Goal: Use online tool/utility: Utilize a website feature to perform a specific function

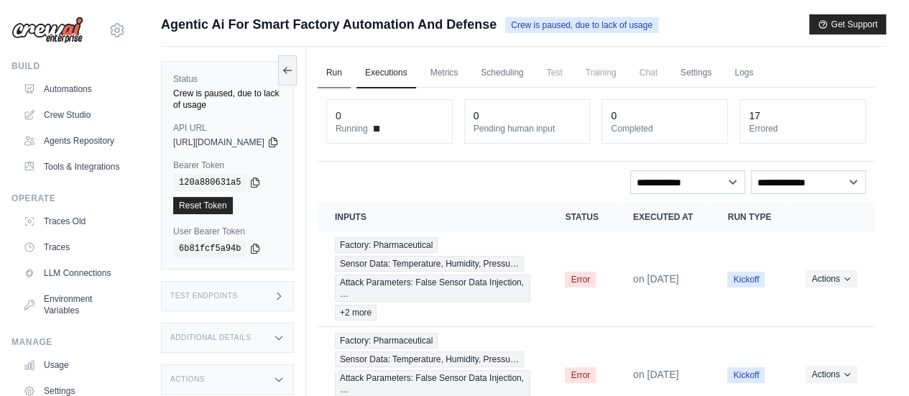
click at [351, 73] on link "Run" at bounding box center [334, 73] width 33 height 30
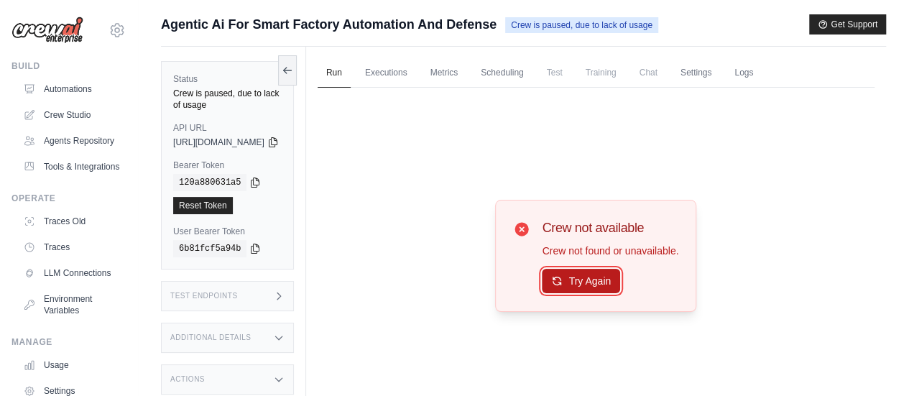
click at [605, 283] on button "Try Again" at bounding box center [581, 281] width 78 height 24
click at [587, 275] on button "Try Again" at bounding box center [581, 281] width 78 height 24
click at [542, 24] on span "Crew is paused, due to lack of usage" at bounding box center [581, 25] width 153 height 16
click at [592, 281] on button "Try Again" at bounding box center [581, 281] width 78 height 24
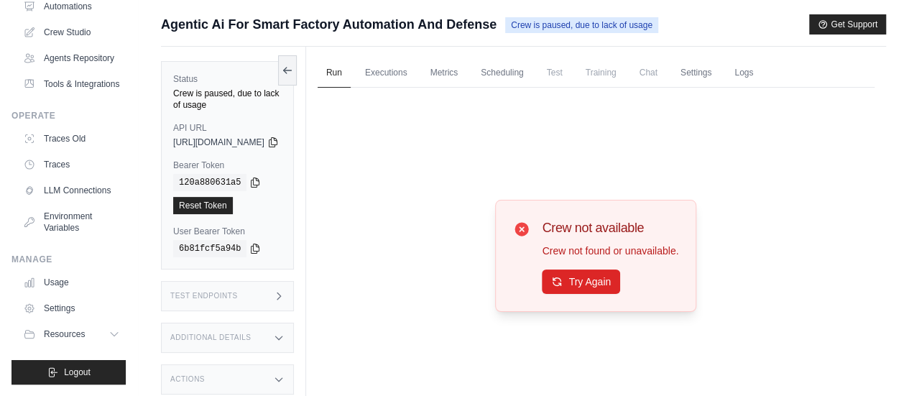
scroll to position [116, 0]
click at [62, 281] on link "Usage" at bounding box center [73, 282] width 108 height 23
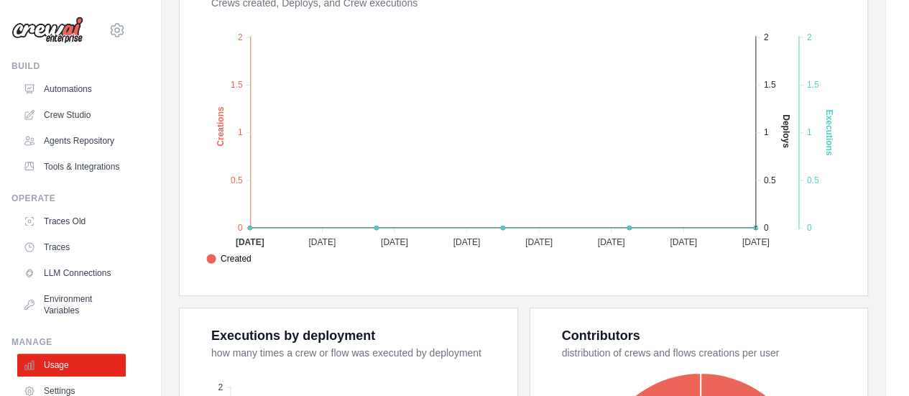
scroll to position [608, 0]
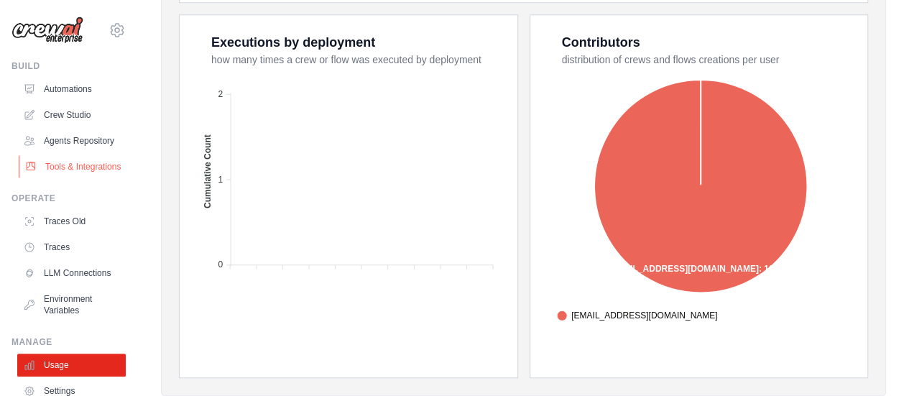
click at [63, 178] on link "Tools & Integrations" at bounding box center [73, 166] width 108 height 23
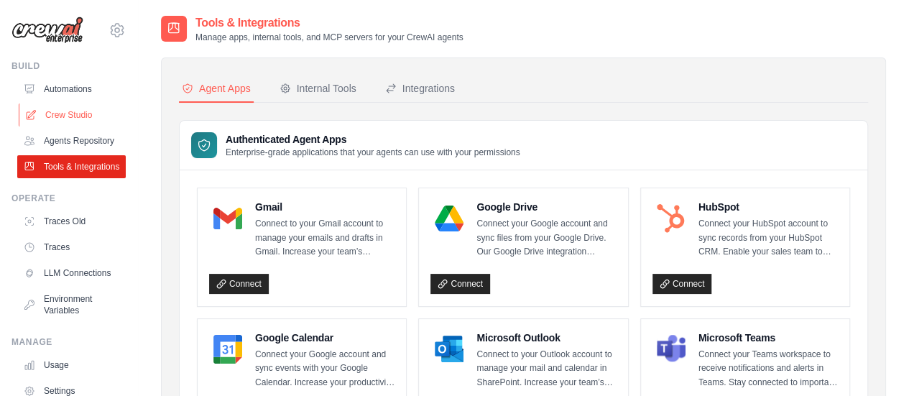
click at [70, 119] on link "Crew Studio" at bounding box center [73, 114] width 108 height 23
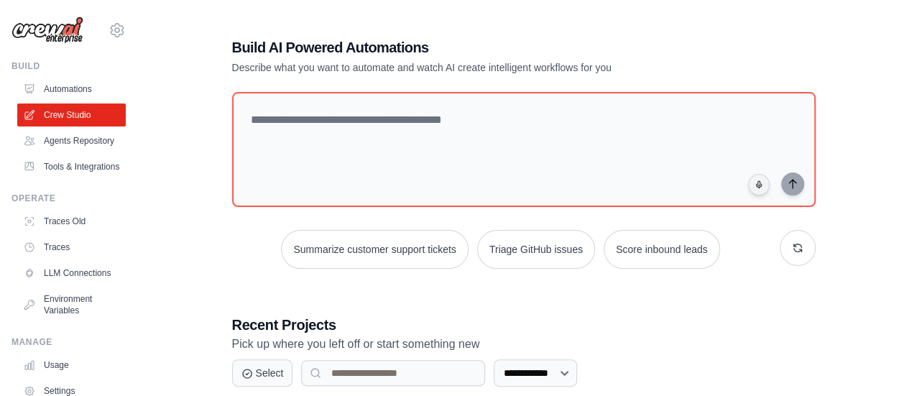
scroll to position [182, 0]
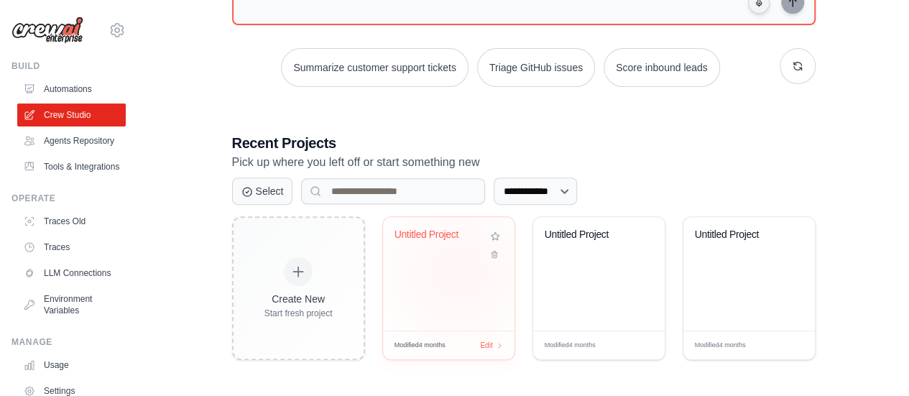
click at [458, 272] on div "Untitled Project" at bounding box center [448, 273] width 131 height 113
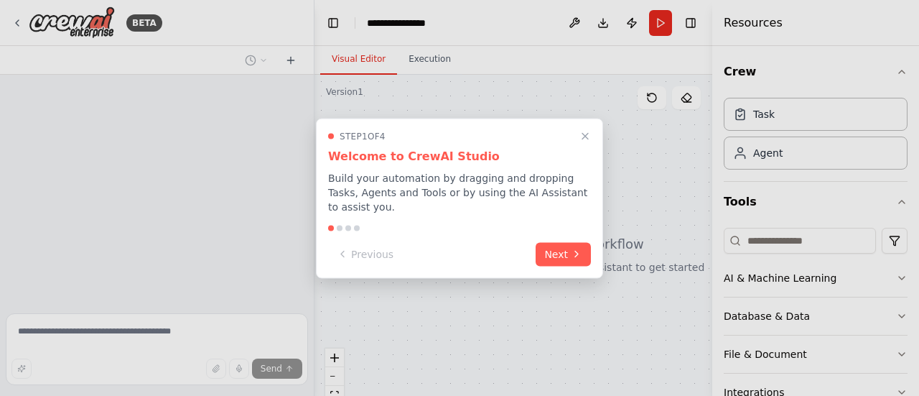
scroll to position [191, 0]
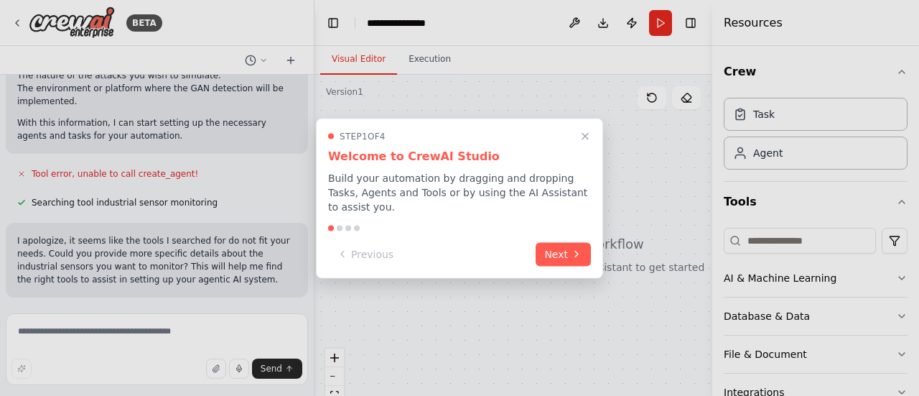
click at [588, 131] on div "Step 1 of 4 Welcome to CrewAI Studio Build your automation by dragging and drop…" at bounding box center [459, 198] width 287 height 160
click at [588, 140] on icon "Close walkthrough" at bounding box center [585, 135] width 13 height 13
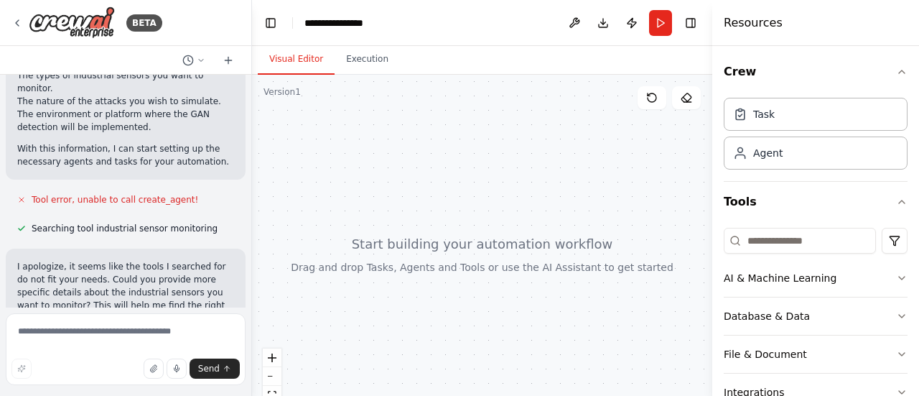
scroll to position [256, 0]
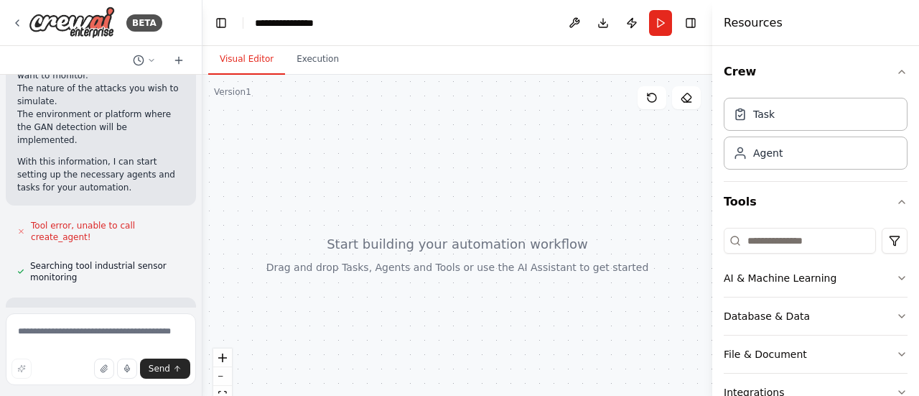
drag, startPoint x: 313, startPoint y: 144, endPoint x: 203, endPoint y: 153, distance: 111.0
click at [203, 153] on div "**********" at bounding box center [459, 198] width 919 height 396
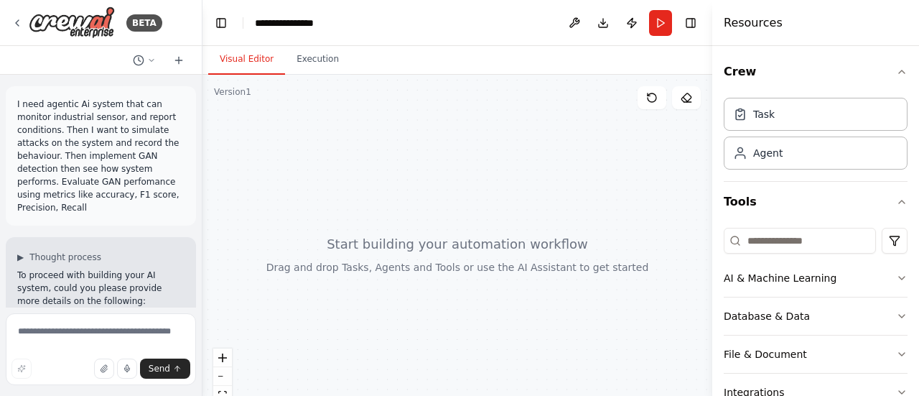
click at [582, 209] on div at bounding box center [458, 254] width 510 height 359
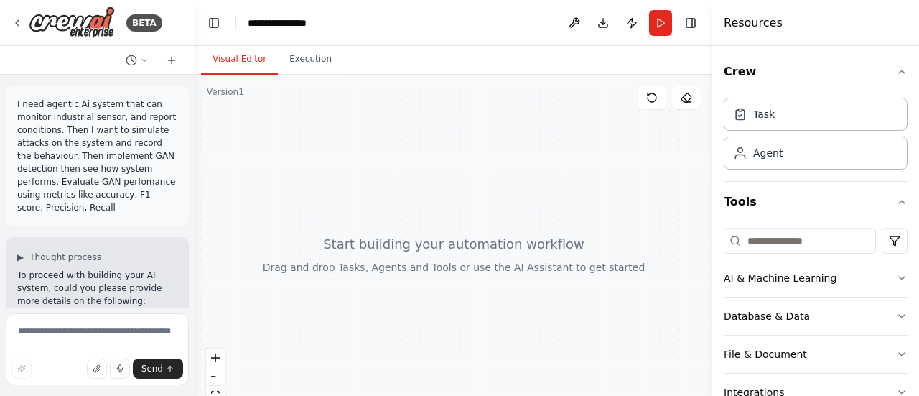
click at [195, 134] on div "**********" at bounding box center [459, 198] width 919 height 396
drag, startPoint x: 190, startPoint y: 140, endPoint x: 195, endPoint y: 233, distance: 93.6
click at [195, 233] on div "**********" at bounding box center [459, 198] width 919 height 396
click at [162, 360] on button "Send" at bounding box center [158, 368] width 50 height 20
click at [167, 363] on button "Send" at bounding box center [158, 368] width 50 height 20
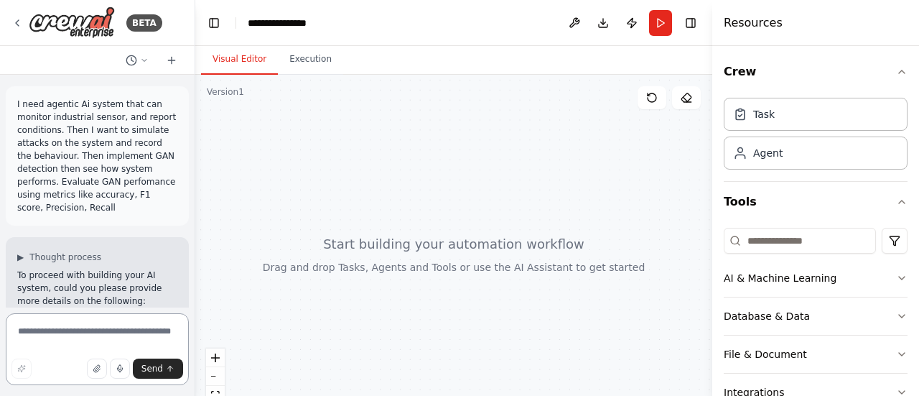
click at [132, 336] on textarea at bounding box center [97, 349] width 183 height 72
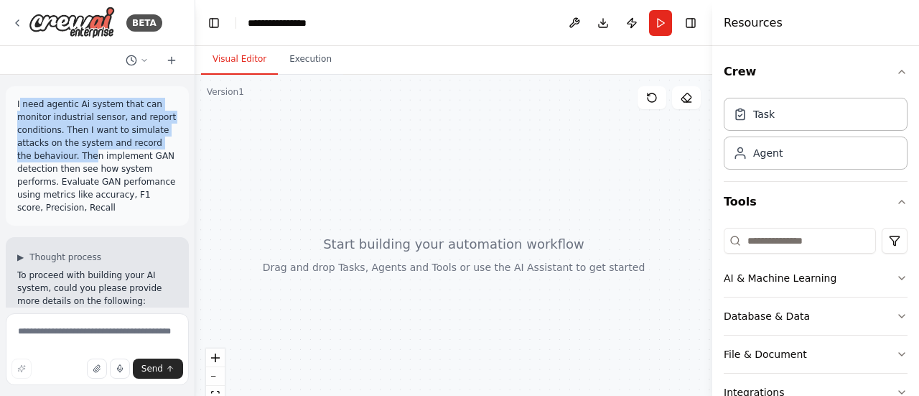
drag, startPoint x: 20, startPoint y: 103, endPoint x: 75, endPoint y: 152, distance: 73.7
click at [75, 152] on p "I need agentic Ai system that can monitor industrial sensor, and report conditi…" at bounding box center [97, 156] width 160 height 116
click at [33, 115] on p "I need agentic Ai system that can monitor industrial sensor, and report conditi…" at bounding box center [97, 156] width 160 height 116
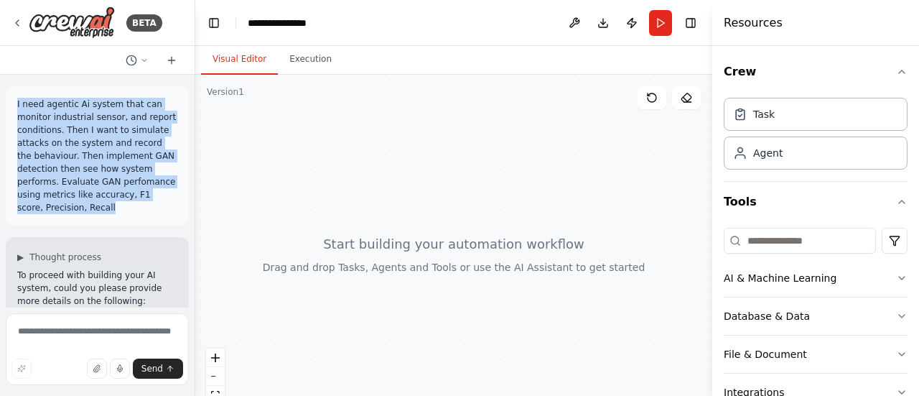
drag, startPoint x: 17, startPoint y: 103, endPoint x: 104, endPoint y: 206, distance: 135.1
click at [104, 206] on p "I need agentic Ai system that can monitor industrial sensor, and report conditi…" at bounding box center [97, 156] width 160 height 116
copy p "I need agentic Ai system that can monitor industrial sensor, and report conditi…"
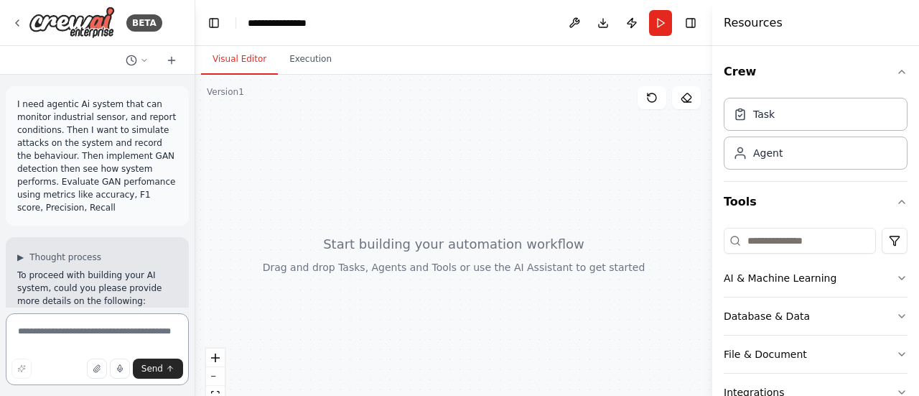
click at [57, 337] on textarea at bounding box center [97, 349] width 183 height 72
paste textarea "**********"
type textarea "**********"
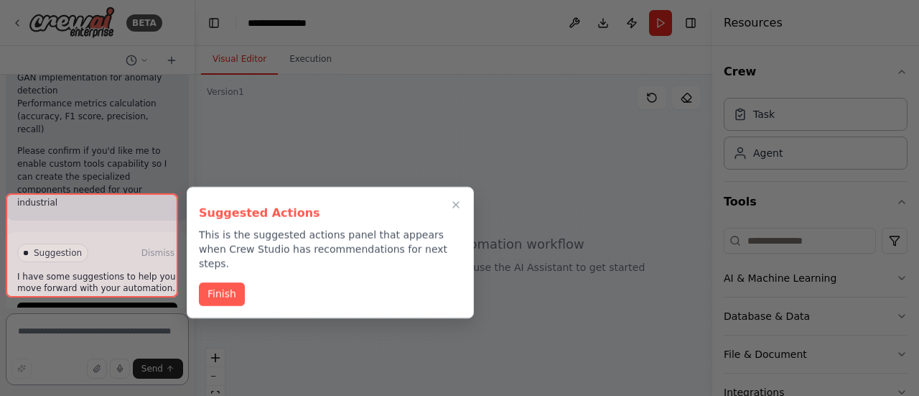
scroll to position [1143, 0]
click at [116, 269] on div at bounding box center [92, 245] width 172 height 104
click at [220, 281] on button "Finish" at bounding box center [222, 293] width 46 height 24
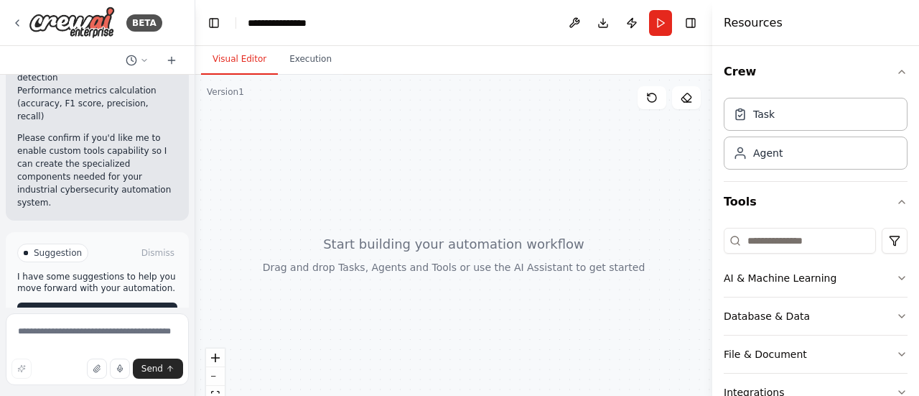
click at [111, 308] on span "Enable coding skills" at bounding box center [103, 313] width 85 height 11
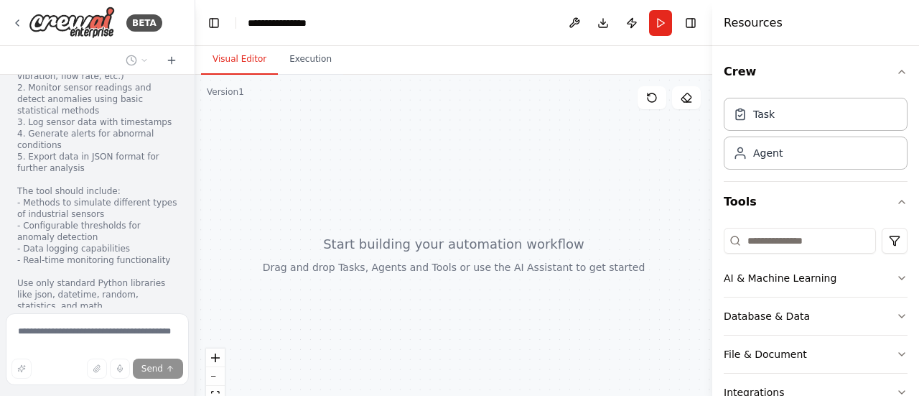
scroll to position [1761, 0]
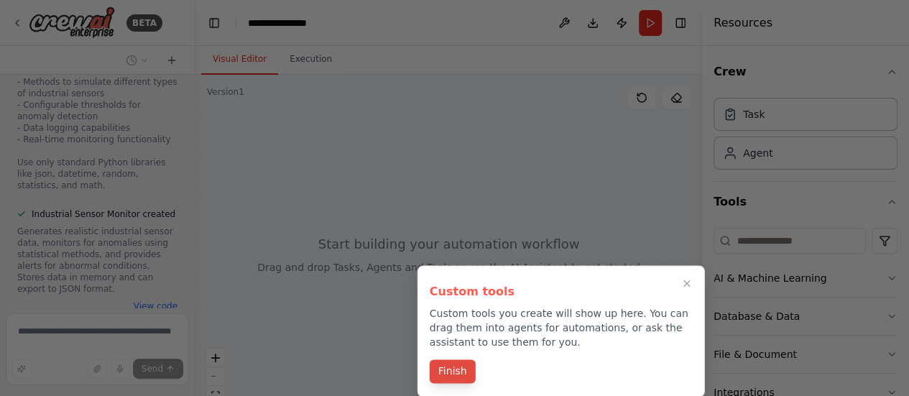
click at [458, 363] on button "Finish" at bounding box center [453, 371] width 46 height 24
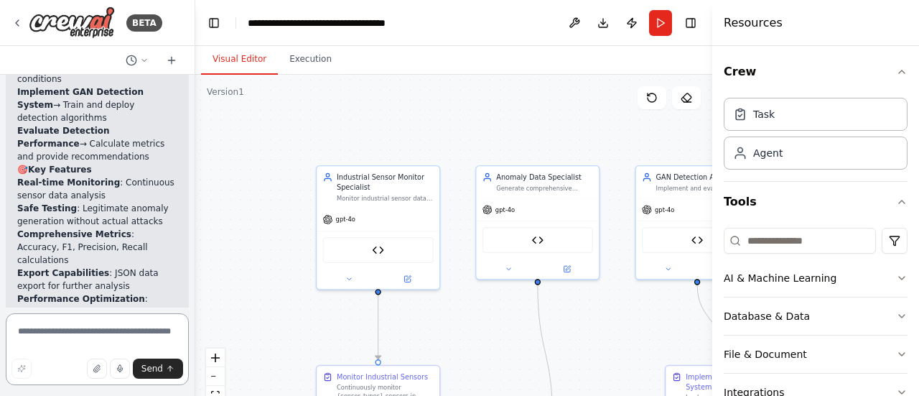
scroll to position [5141, 0]
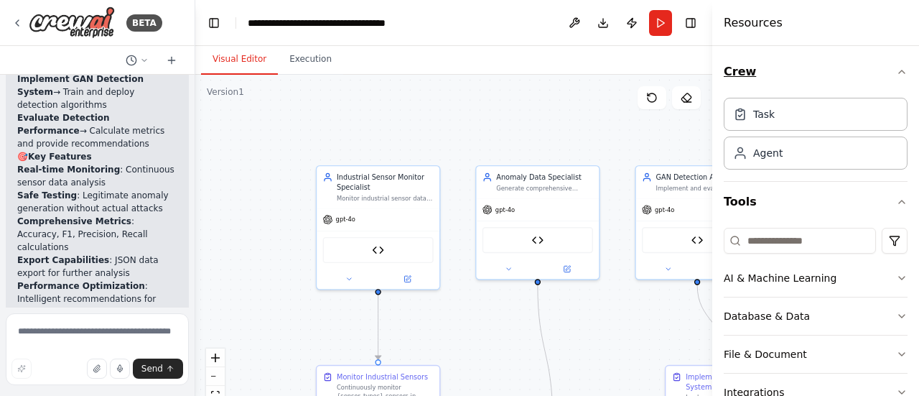
click at [889, 78] on button "Crew" at bounding box center [816, 72] width 184 height 40
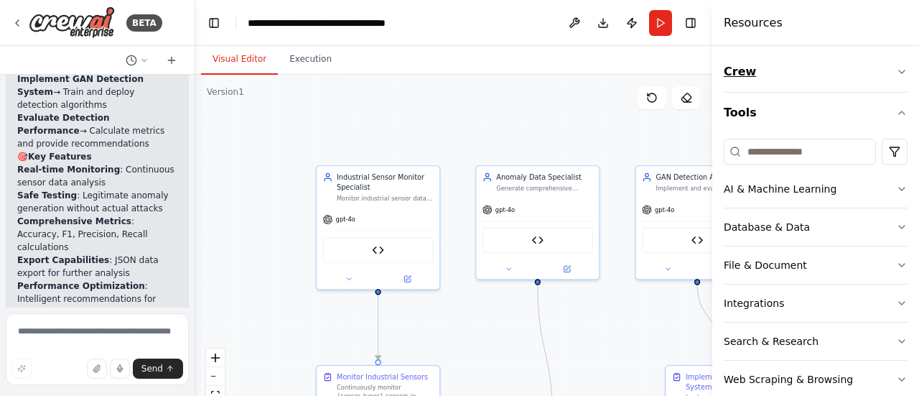
click at [889, 78] on button "Crew" at bounding box center [816, 72] width 184 height 40
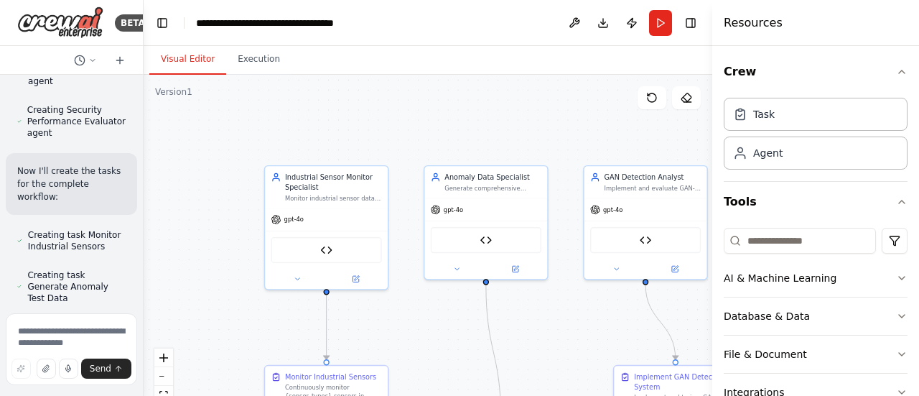
scroll to position [6989, 0]
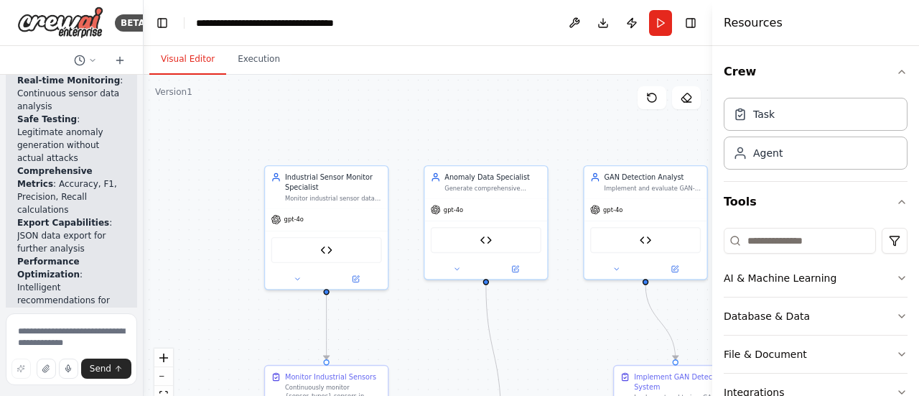
drag, startPoint x: 193, startPoint y: 157, endPoint x: 89, endPoint y: 172, distance: 104.4
click at [89, 172] on div "BETA I need agentic Ai system that can monitor industrial sensor, and report co…" at bounding box center [72, 198] width 144 height 396
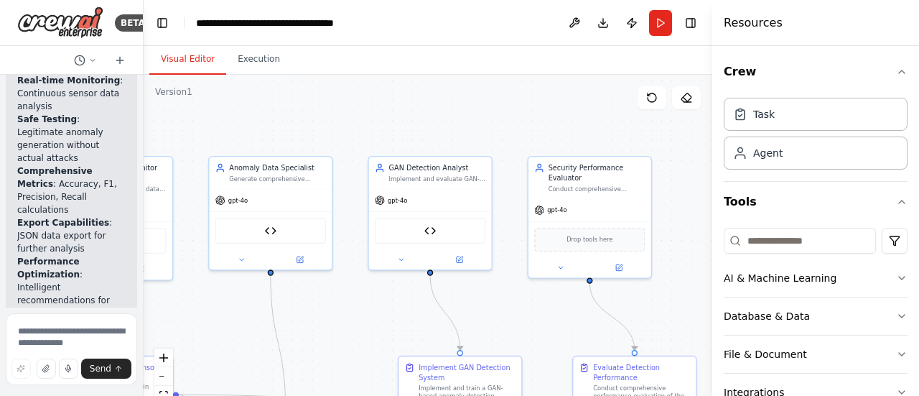
drag, startPoint x: 490, startPoint y: 131, endPoint x: 251, endPoint y: 125, distance: 239.3
click at [251, 125] on div ".deletable-edge-delete-btn { width: 20px; height: 20px; border: 0px solid #ffff…" at bounding box center [428, 254] width 569 height 359
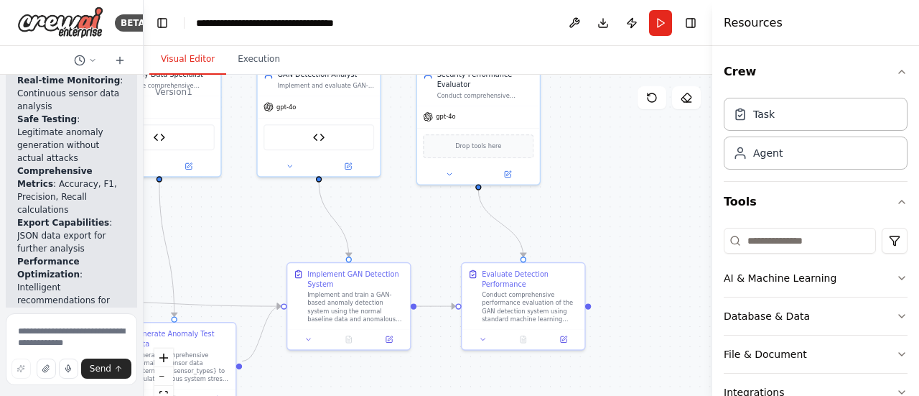
drag, startPoint x: 498, startPoint y: 122, endPoint x: 410, endPoint y: 26, distance: 130.2
click at [410, 26] on main "**********" at bounding box center [428, 198] width 569 height 396
click at [415, 199] on div ".deletable-edge-delete-btn { width: 20px; height: 20px; border: 0px solid #ffff…" at bounding box center [428, 254] width 569 height 359
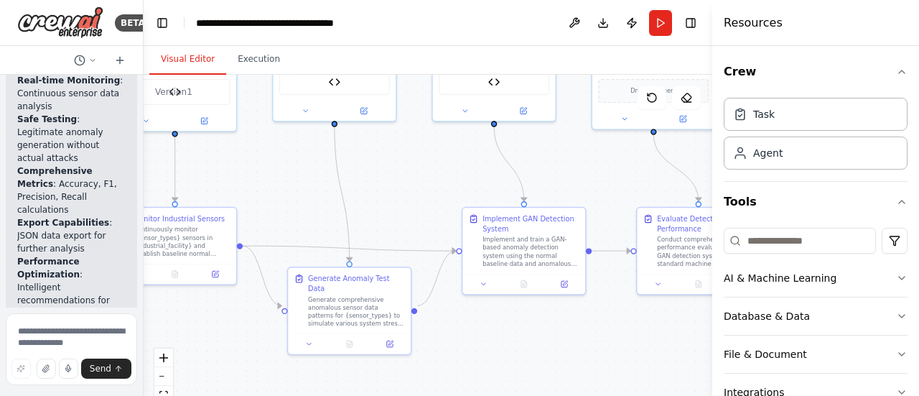
drag, startPoint x: 415, startPoint y: 199, endPoint x: 591, endPoint y: 144, distance: 184.5
click at [591, 144] on div ".deletable-edge-delete-btn { width: 20px; height: 20px; border: 0px solid #ffff…" at bounding box center [428, 254] width 569 height 359
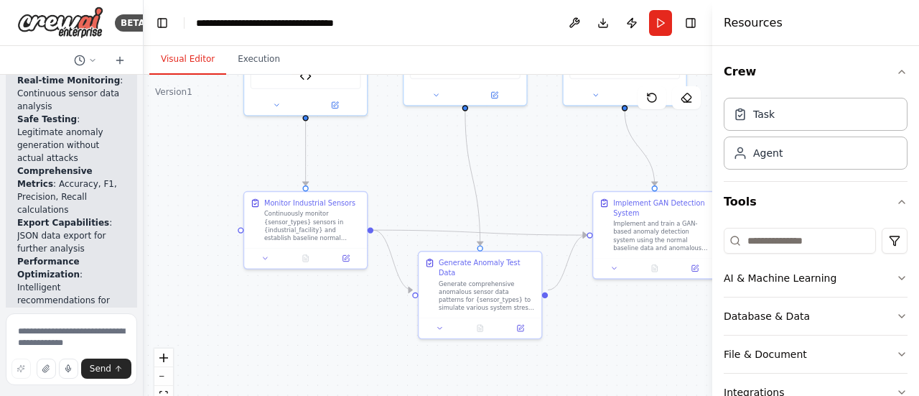
drag, startPoint x: 419, startPoint y: 195, endPoint x: 549, endPoint y: 179, distance: 131.0
click at [549, 179] on div ".deletable-edge-delete-btn { width: 20px; height: 20px; border: 0px solid #ffff…" at bounding box center [428, 254] width 569 height 359
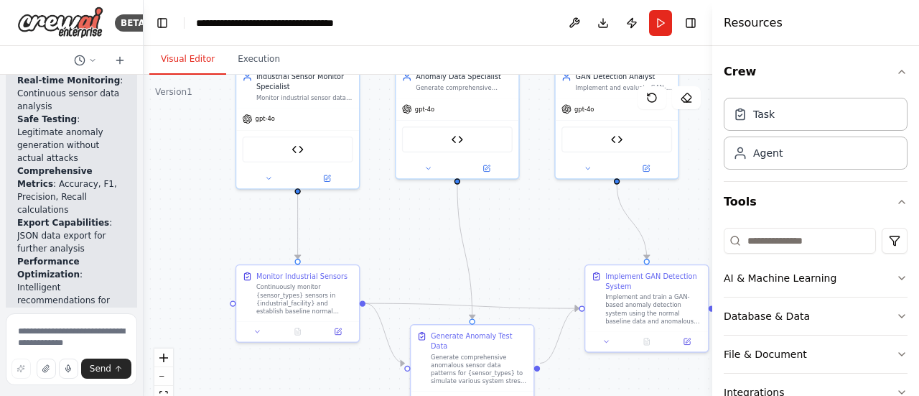
drag, startPoint x: 421, startPoint y: 163, endPoint x: 413, endPoint y: 236, distance: 73.7
click at [413, 236] on div ".deletable-edge-delete-btn { width: 20px; height: 20px; border: 0px solid #ffff…" at bounding box center [428, 254] width 569 height 359
click at [326, 182] on div at bounding box center [297, 177] width 123 height 20
click at [326, 169] on div at bounding box center [297, 177] width 123 height 20
click at [327, 175] on icon at bounding box center [327, 175] width 4 height 4
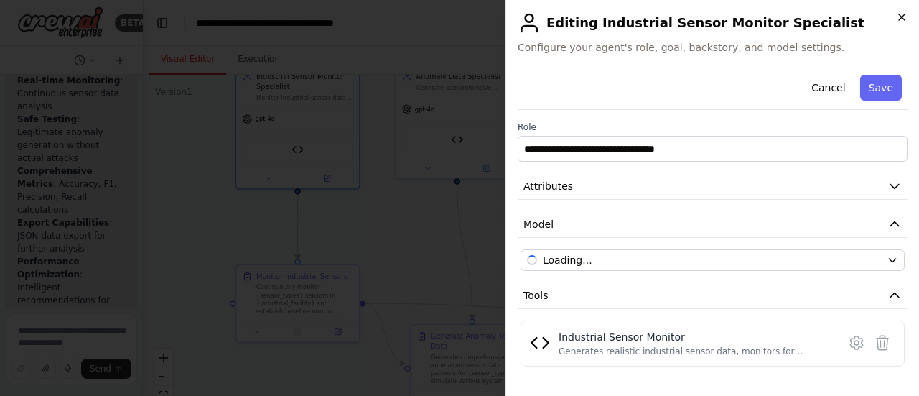
click at [897, 19] on icon "button" at bounding box center [901, 16] width 11 height 11
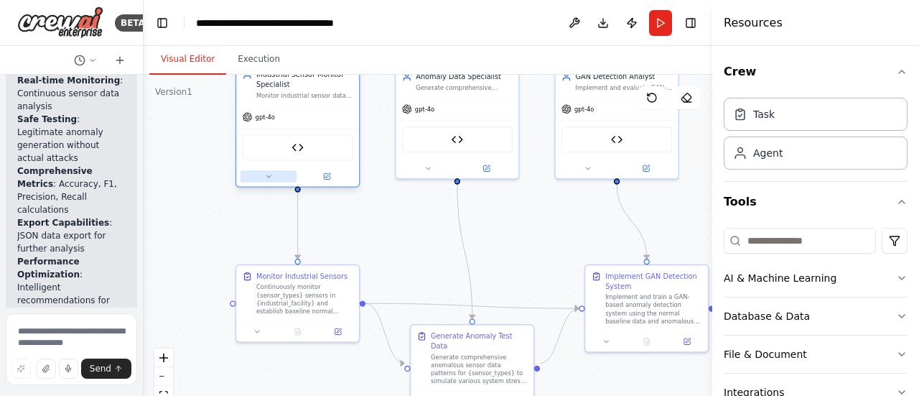
click at [268, 179] on icon at bounding box center [268, 176] width 8 height 8
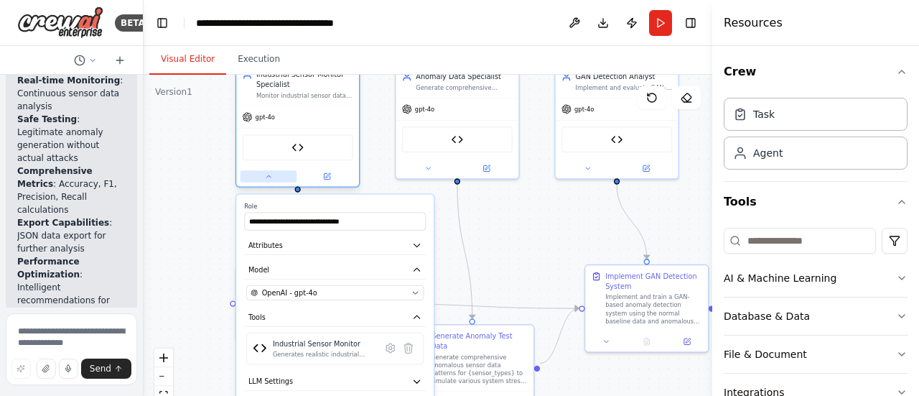
click at [268, 179] on icon at bounding box center [268, 176] width 8 height 8
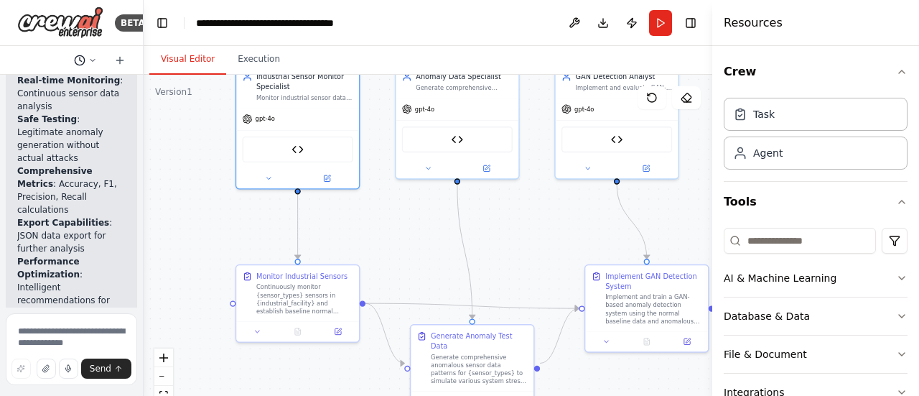
click at [98, 55] on button at bounding box center [85, 60] width 34 height 17
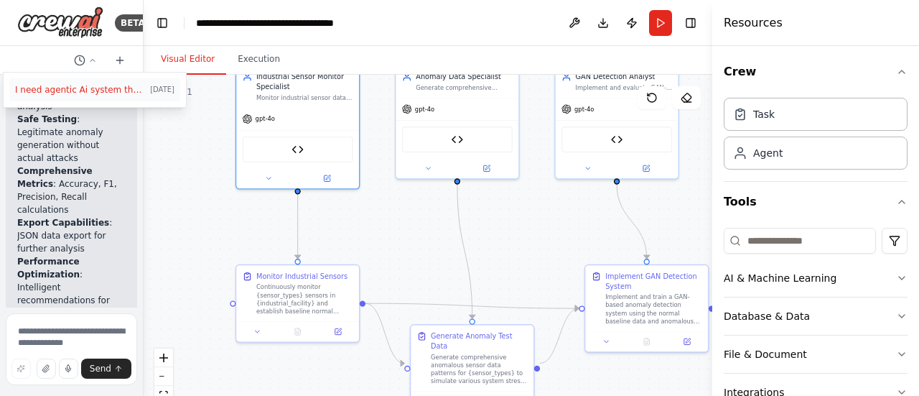
click at [90, 86] on span "I need agentic Ai system that can monitor industrial sensor, and report conditi…" at bounding box center [79, 89] width 129 height 11
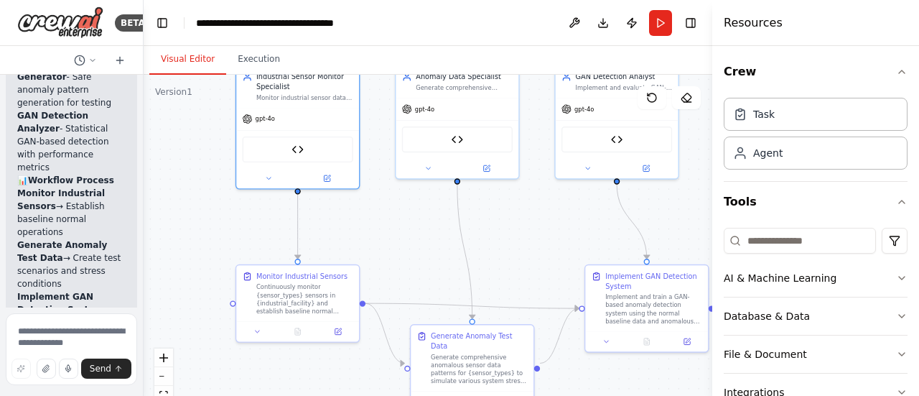
scroll to position [6575, 0]
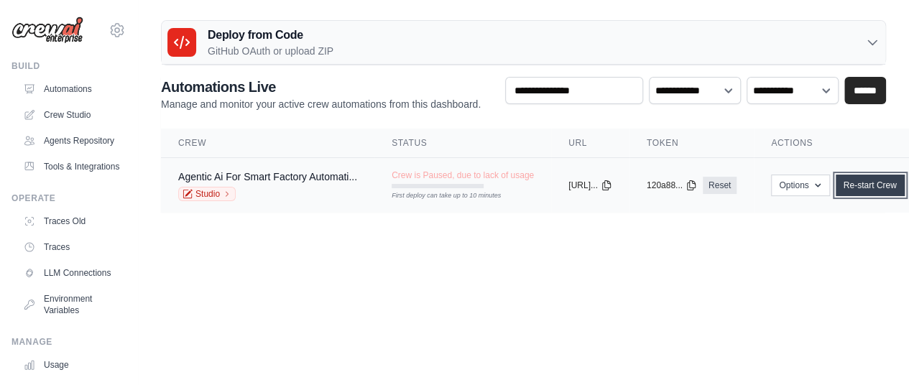
click at [895, 179] on link "Re-start Crew" at bounding box center [869, 186] width 69 height 22
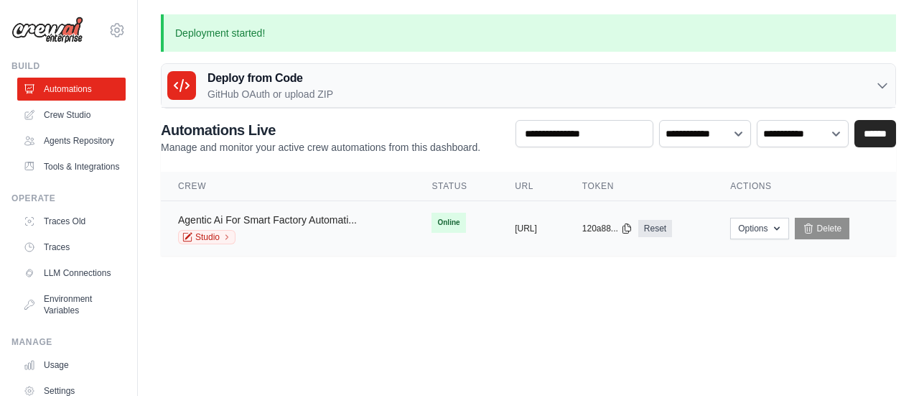
click at [282, 221] on link "Agentic Ai For Smart Factory Automati..." at bounding box center [267, 219] width 179 height 11
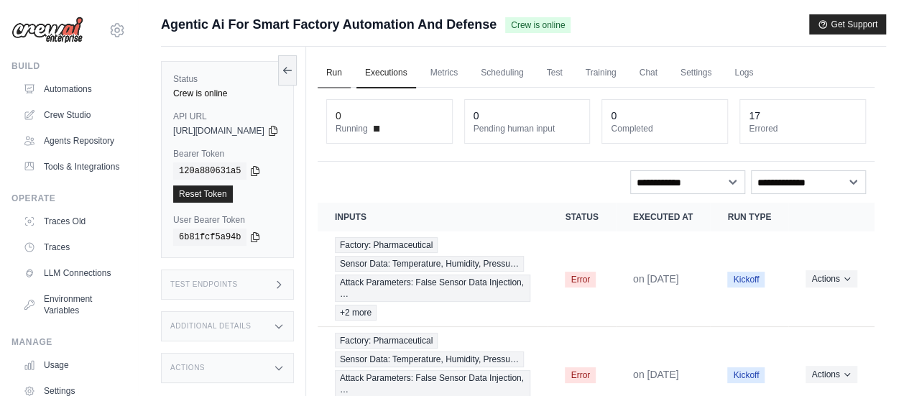
click at [351, 75] on link "Run" at bounding box center [334, 73] width 33 height 30
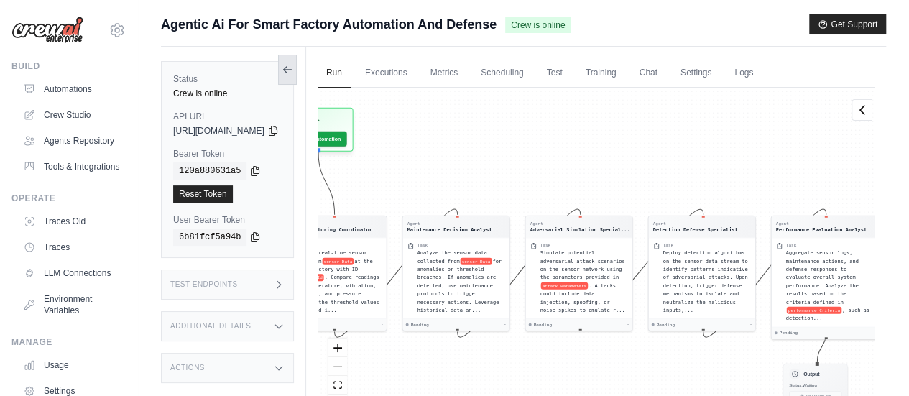
click at [297, 73] on button at bounding box center [287, 70] width 19 height 30
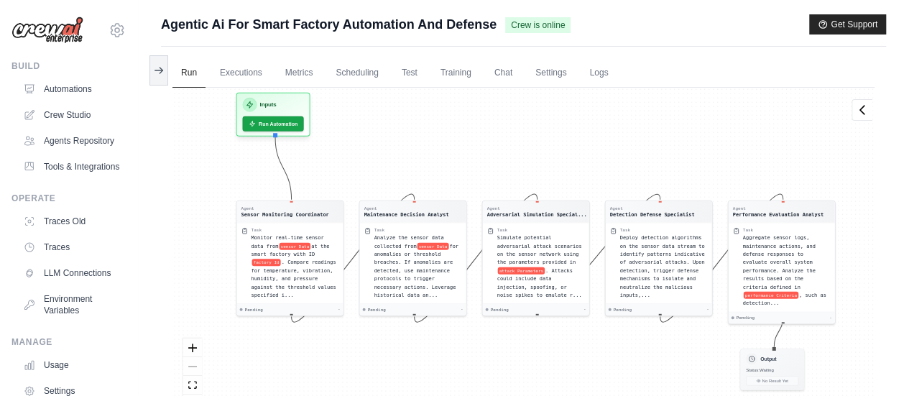
drag, startPoint x: 486, startPoint y: 175, endPoint x: 588, endPoint y: 160, distance: 103.1
click at [588, 160] on div "Agent Sensor Monitoring Coordinator Task Monitor real-time sensor data from sen…" at bounding box center [523, 256] width 702 height 336
click at [799, 134] on div "Agent Sensor Monitoring Coordinator Task Monitor real-time sensor data from sen…" at bounding box center [523, 256] width 702 height 336
